Goal: Information Seeking & Learning: Learn about a topic

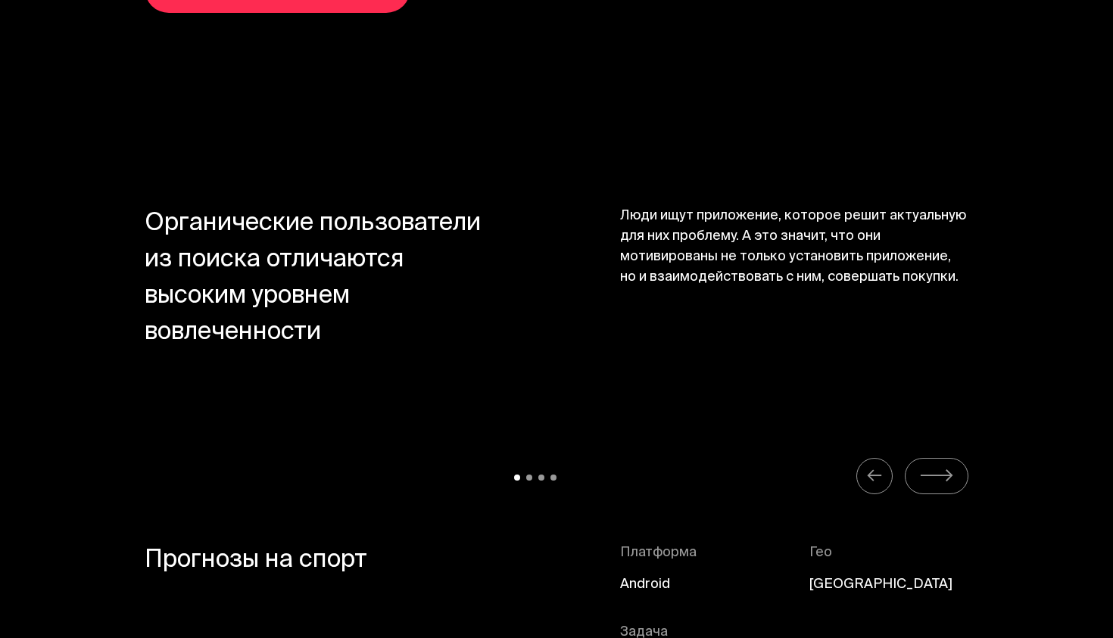
scroll to position [6462, 0]
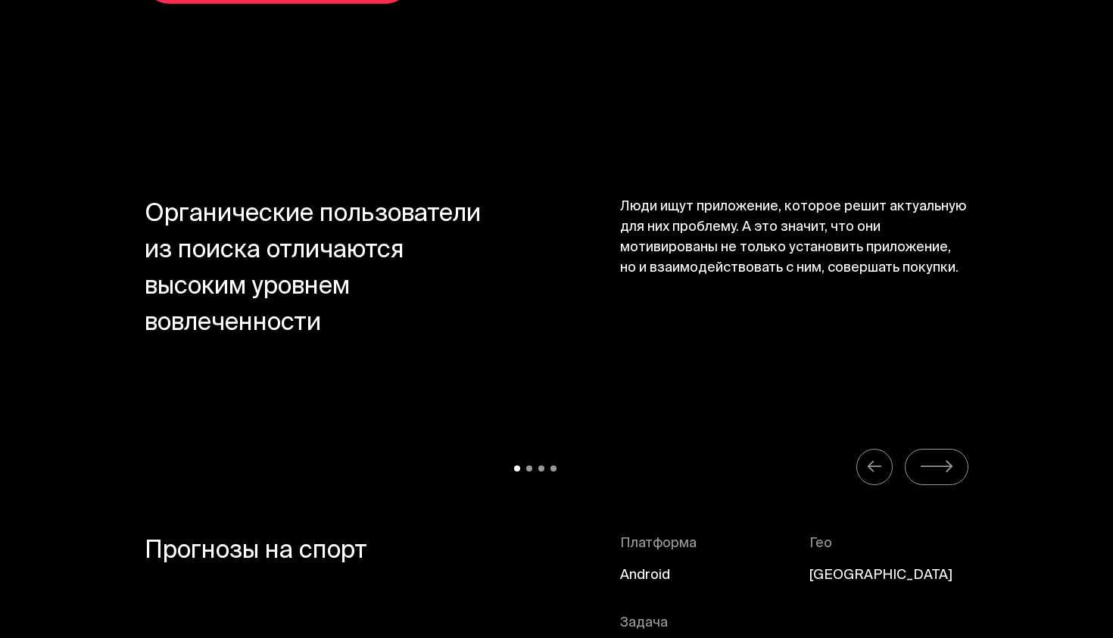
click at [236, 198] on span "Органические пользователи из поиска отличаются высоким уровнем вовлеченности" at bounding box center [319, 270] width 348 height 145
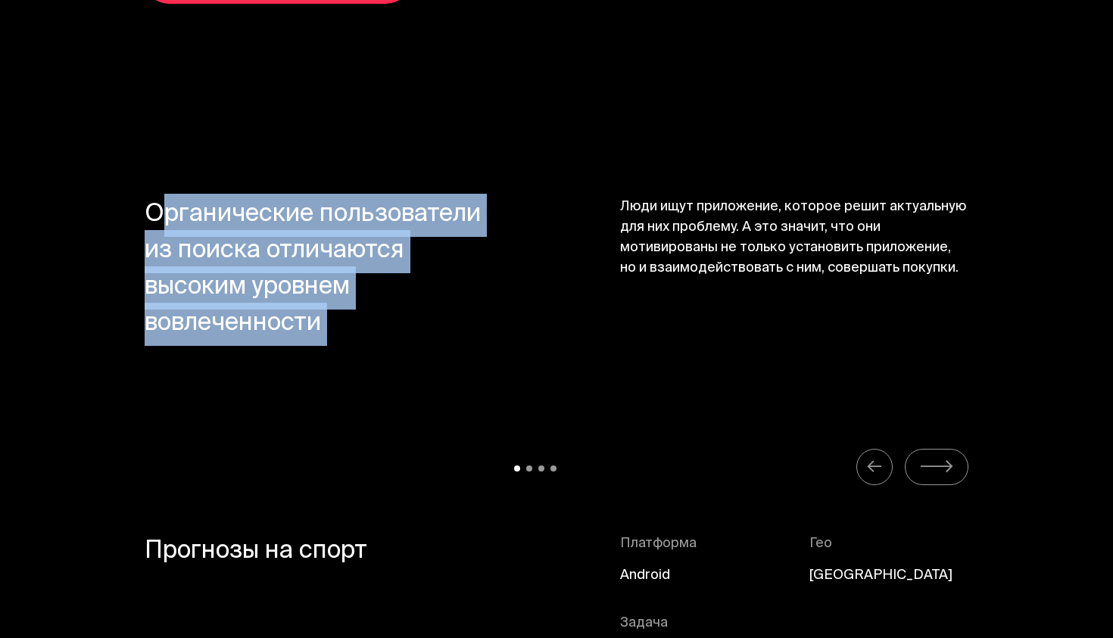
click at [236, 198] on span "Органические пользователи из поиска отличаются высоким уровнем вовлеченности" at bounding box center [319, 270] width 348 height 145
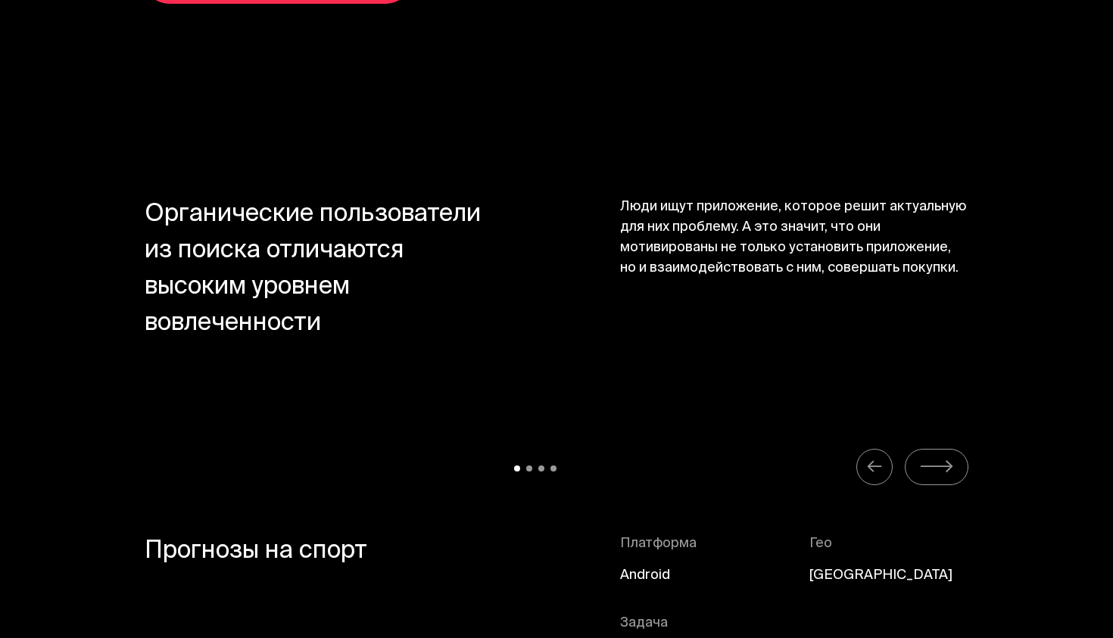
click at [236, 198] on span "Органические пользователи из поиска отличаются высоким уровнем вовлеченности" at bounding box center [319, 270] width 348 height 145
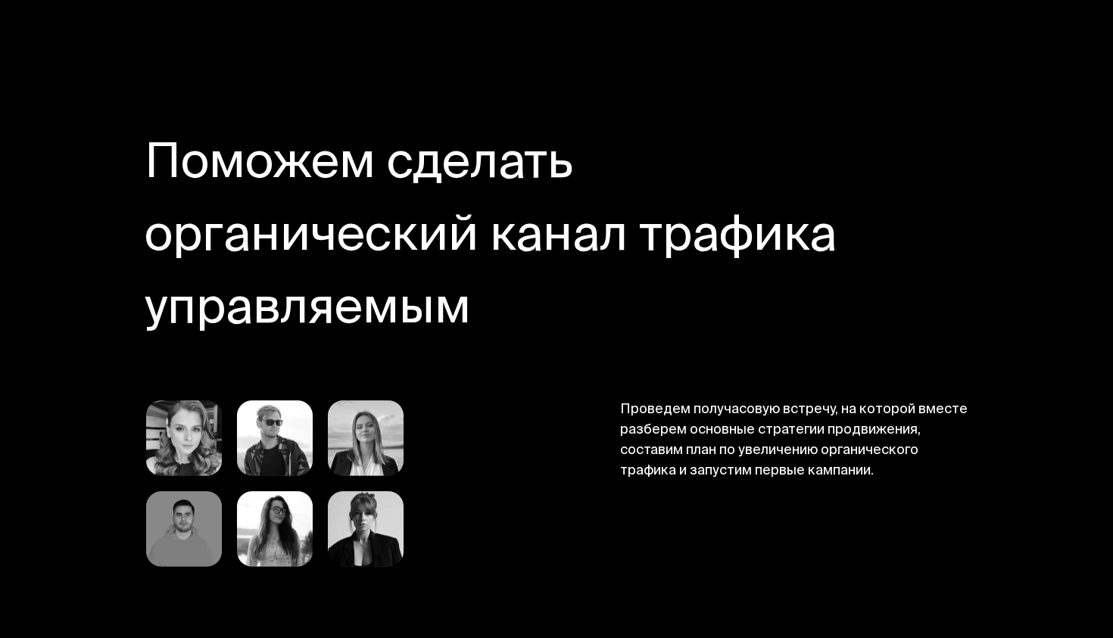
scroll to position [7770, 0]
click at [236, 171] on h4 "Поможем сделать органический канал трафика управляемым" at bounding box center [508, 239] width 727 height 218
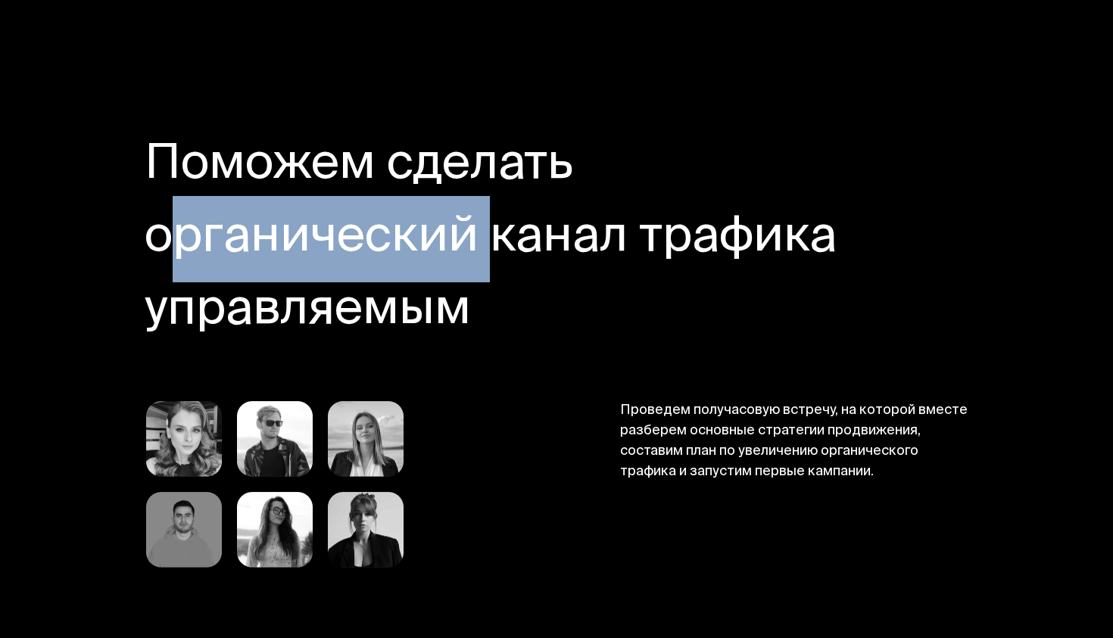
click at [236, 171] on h4 "Поможем сделать органический канал трафика управляемым" at bounding box center [508, 239] width 727 height 218
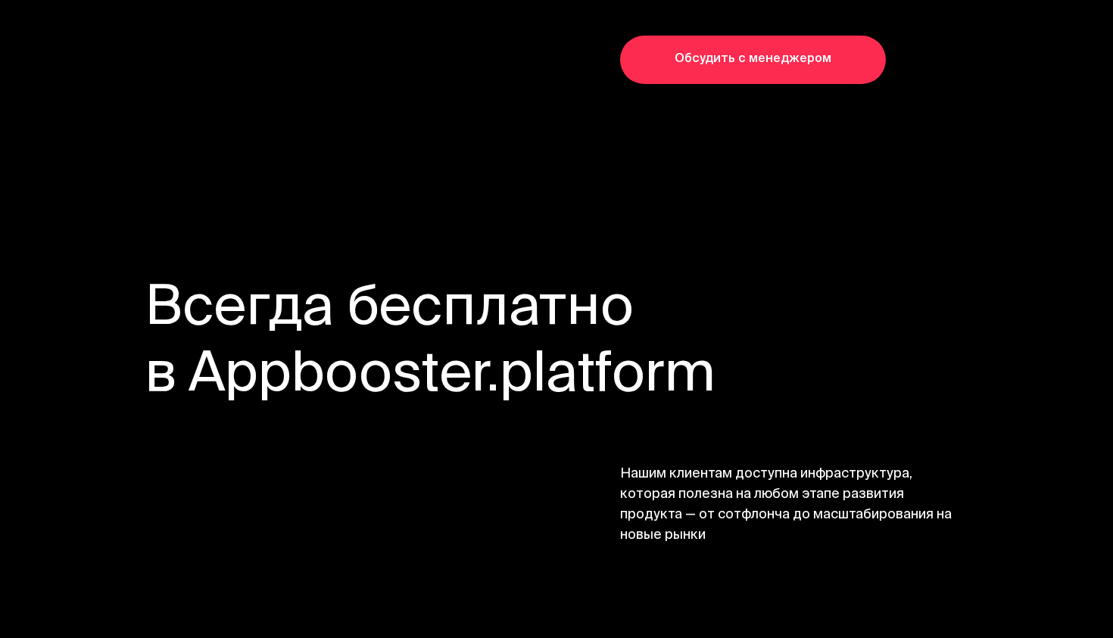
scroll to position [11378, 0]
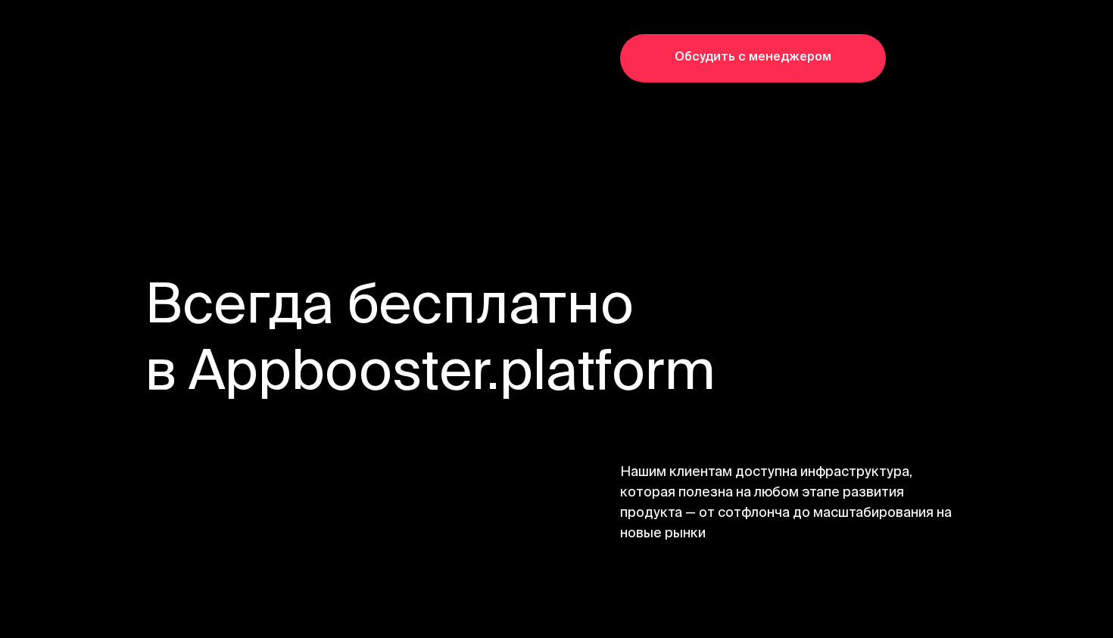
click at [648, 464] on span "Нашим клиентам доступна инфраструктура, которая полезна на любом этапе развития…" at bounding box center [794, 505] width 348 height 82
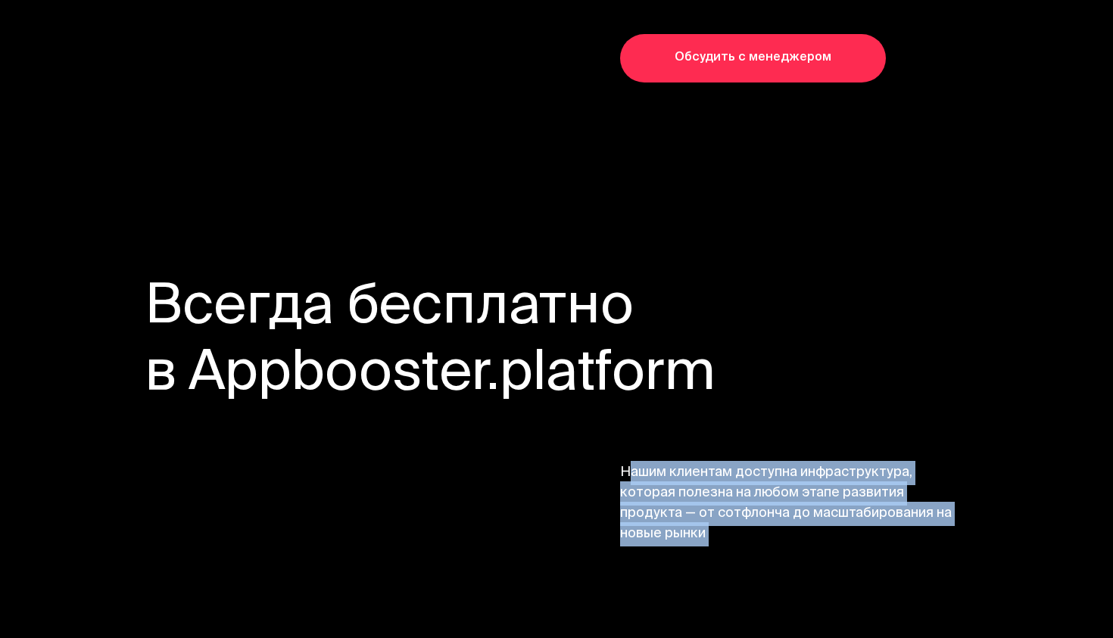
click at [648, 464] on span "Нашим клиентам доступна инфраструктура, которая полезна на любом этапе развития…" at bounding box center [794, 505] width 348 height 82
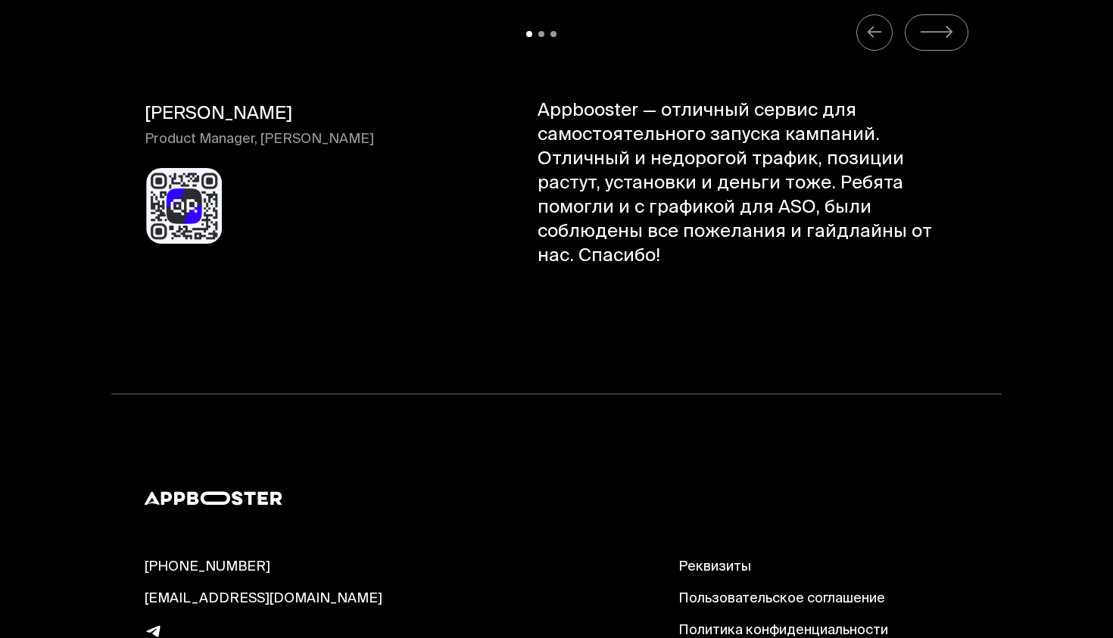
scroll to position [15875, 0]
